Goal: Information Seeking & Learning: Learn about a topic

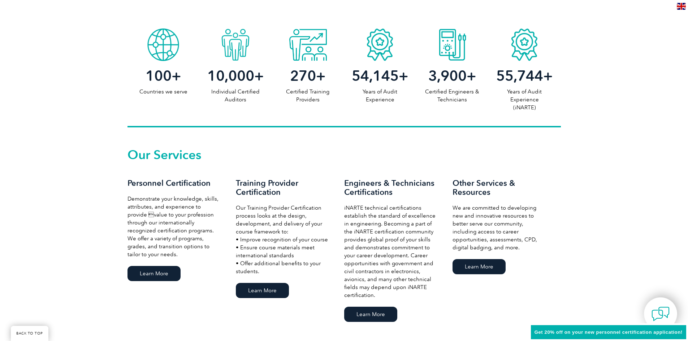
scroll to position [397, 0]
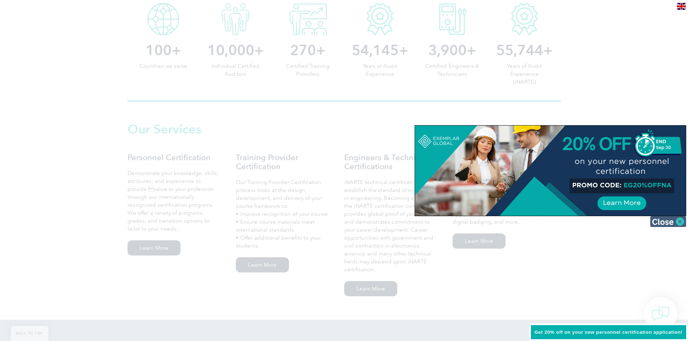
click at [679, 221] on img at bounding box center [668, 221] width 36 height 11
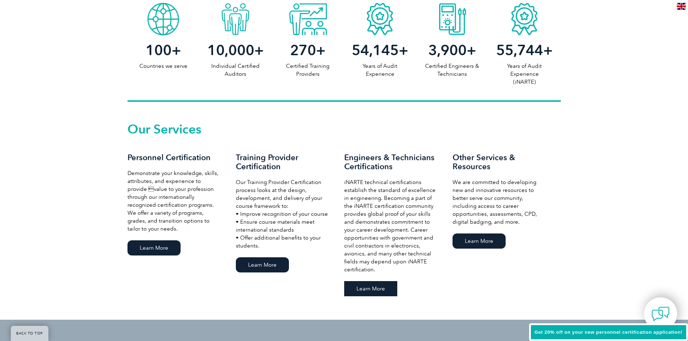
click at [371, 290] on link "Learn More" at bounding box center [370, 288] width 53 height 15
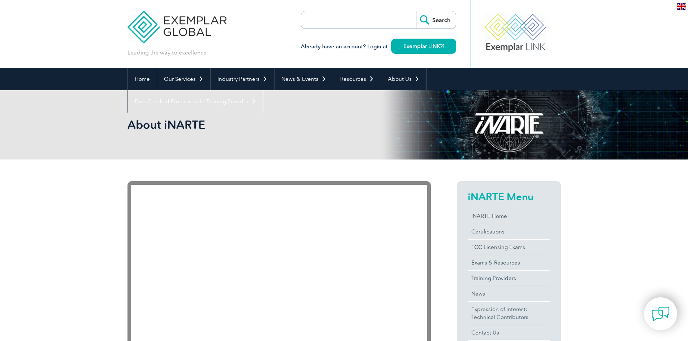
click at [363, 18] on input "search" at bounding box center [343, 19] width 76 height 17
type input "pmp"
click at [423, 18] on input "Search" at bounding box center [436, 19] width 40 height 17
click at [371, 20] on input "pmp" at bounding box center [343, 19] width 76 height 17
type input "p"
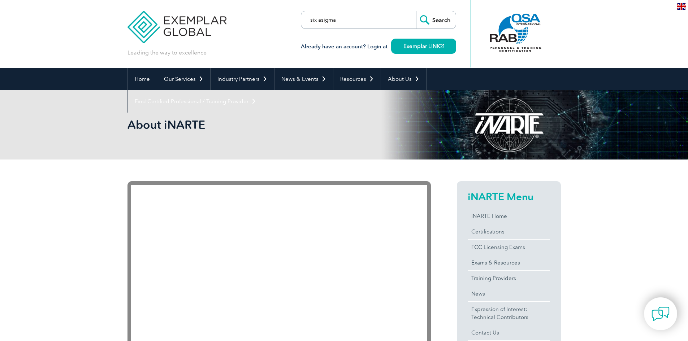
click at [321, 20] on input "six asigma" at bounding box center [343, 19] width 76 height 17
type input "six sigma"
click at [424, 17] on input "Search" at bounding box center [436, 19] width 40 height 17
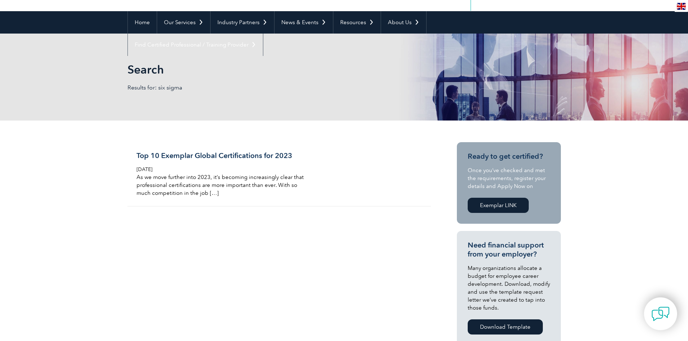
scroll to position [36, 0]
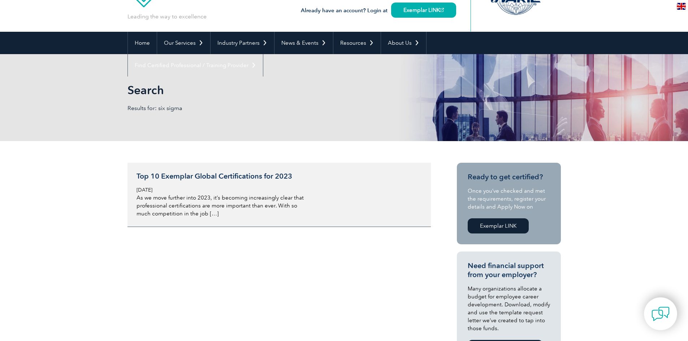
click at [191, 193] on div "Top 10 Exemplar Global Certifications for 2023 Tuesday, April 11th, 2023 As we …" at bounding box center [222, 195] width 171 height 46
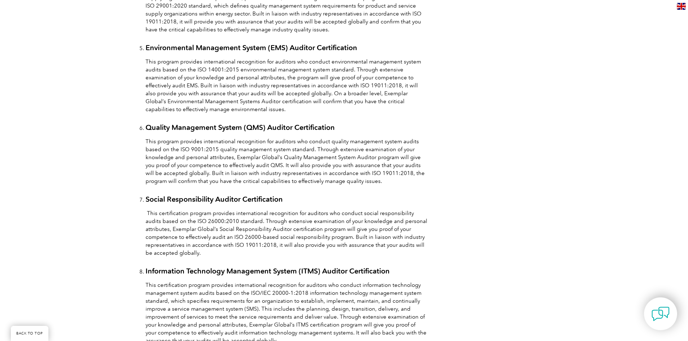
scroll to position [614, 0]
